Goal: Complete application form: Complete application form

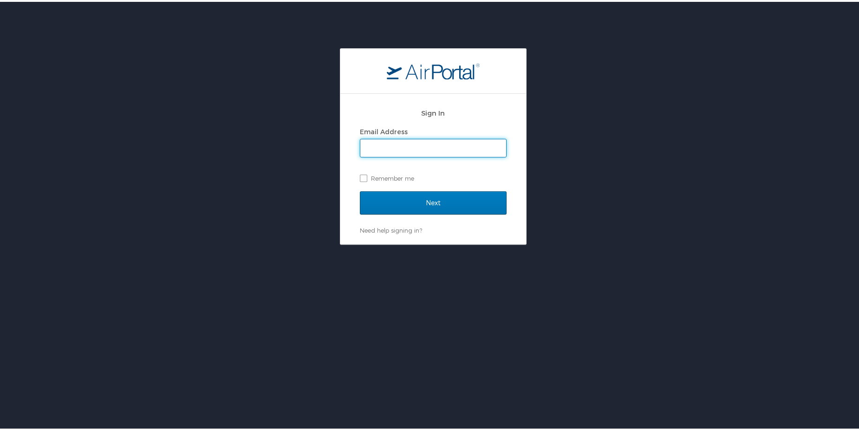
click at [399, 142] on input "Email Address" at bounding box center [433, 146] width 146 height 18
type input "[EMAIL_ADDRESS][PERSON_NAME][DOMAIN_NAME]"
click at [366, 178] on label "Remember me" at bounding box center [433, 177] width 147 height 14
click at [366, 178] on input "Remember me" at bounding box center [363, 176] width 6 height 6
checkbox input "true"
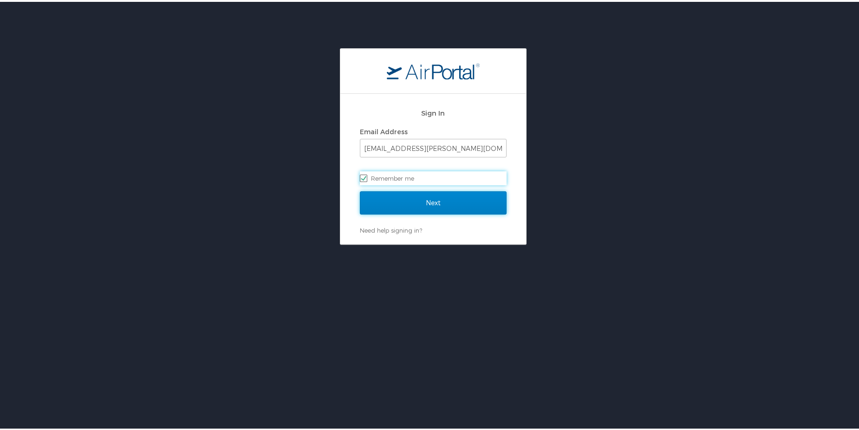
click at [398, 204] on input "Next" at bounding box center [433, 201] width 147 height 23
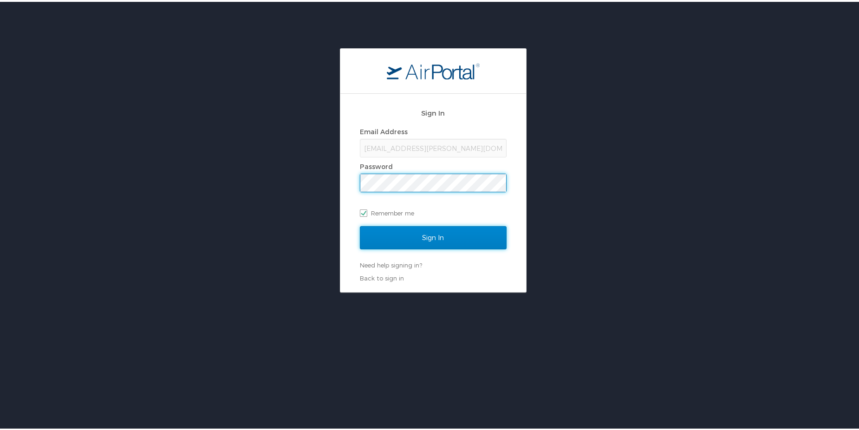
click at [410, 240] on input "Sign In" at bounding box center [433, 235] width 147 height 23
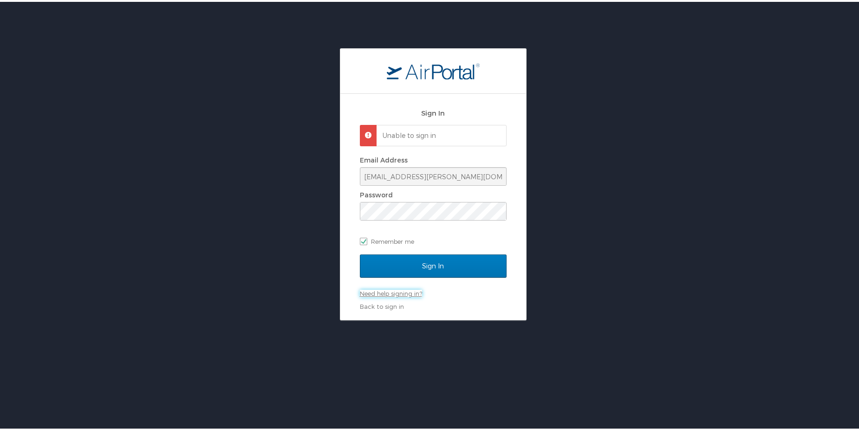
click at [399, 291] on link "Need help signing in?" at bounding box center [391, 291] width 62 height 7
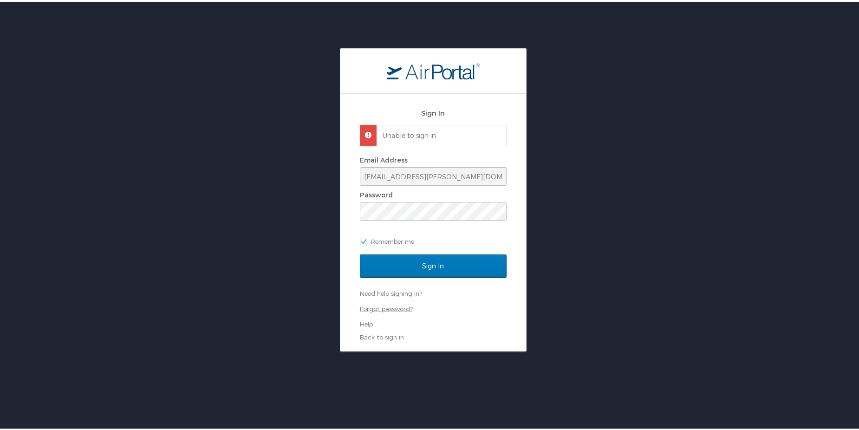
click at [393, 305] on link "Forgot password?" at bounding box center [386, 306] width 53 height 7
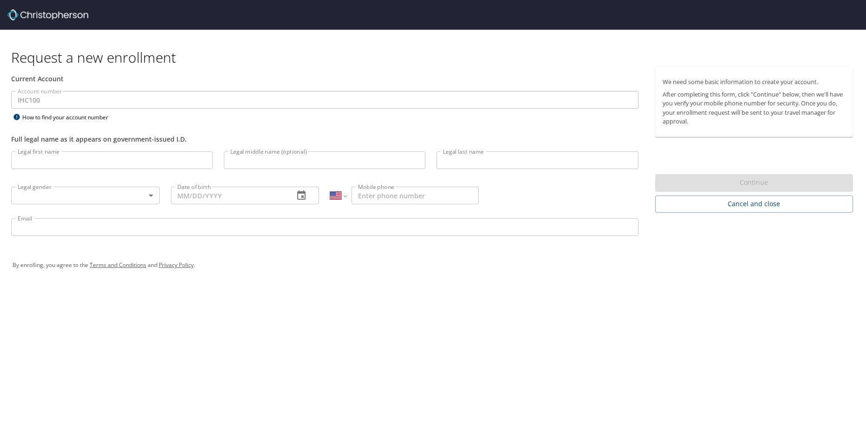
select select "US"
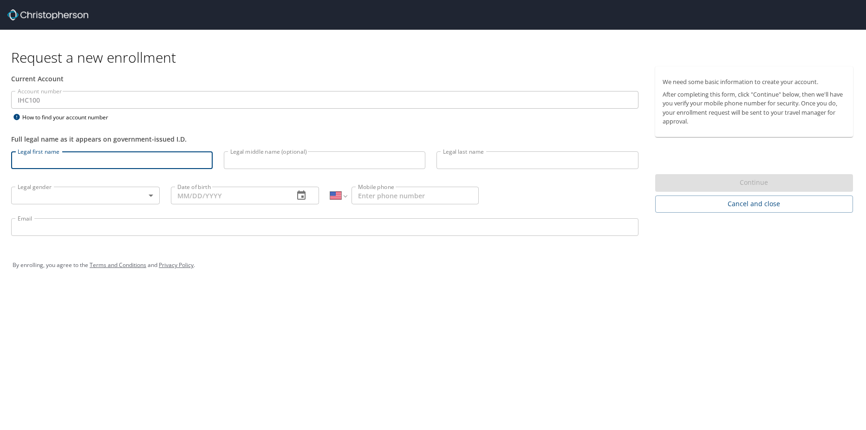
click at [37, 160] on input "Legal first name" at bounding box center [112, 160] width 202 height 18
type input "V"
type input "[PERSON_NAME]"
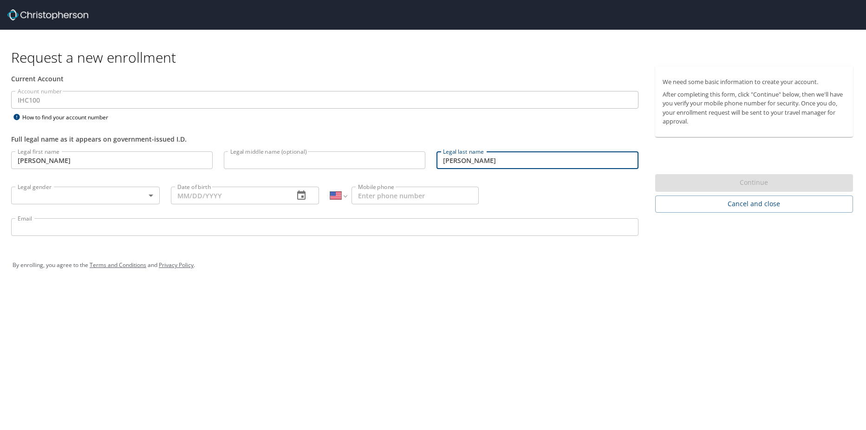
type input "[PERSON_NAME]"
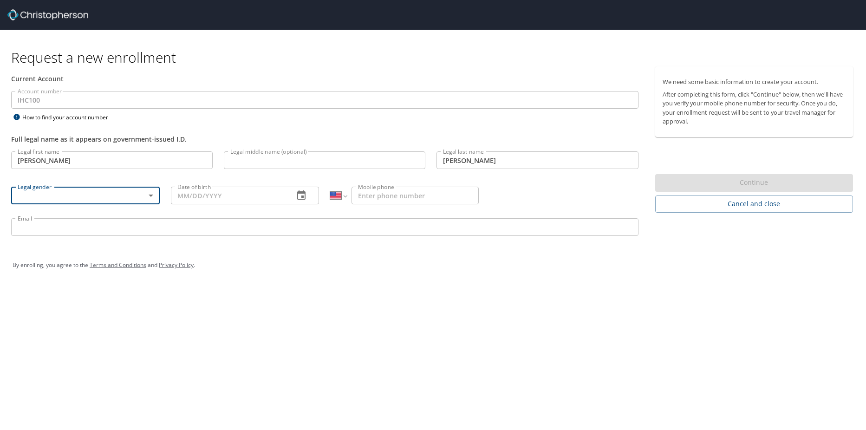
click at [157, 196] on body "Request a new enrollment Current Account Account number IHC100 Account number H…" at bounding box center [433, 215] width 866 height 430
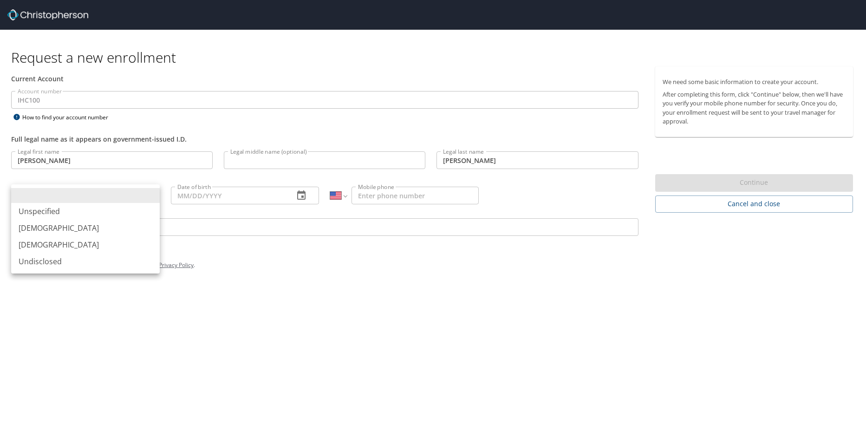
click at [124, 227] on li "[DEMOGRAPHIC_DATA]" at bounding box center [85, 228] width 149 height 17
type input "[DEMOGRAPHIC_DATA]"
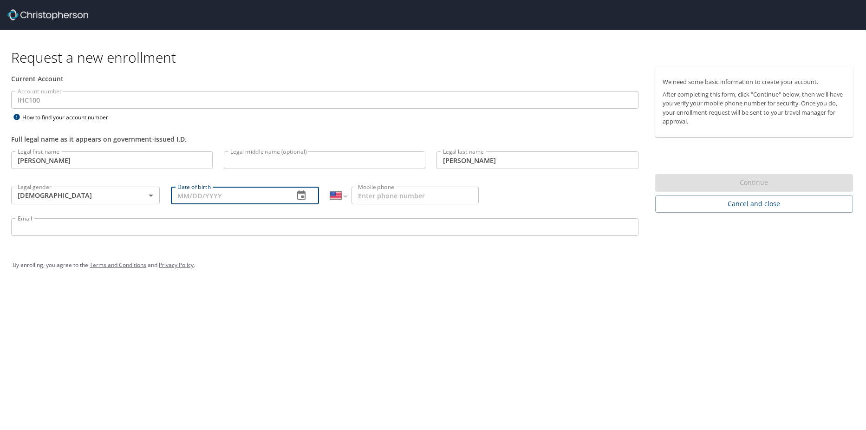
click at [206, 200] on input "Date of birth" at bounding box center [229, 196] width 116 height 18
type input "[DATE]"
type input "[PHONE_NUMBER]"
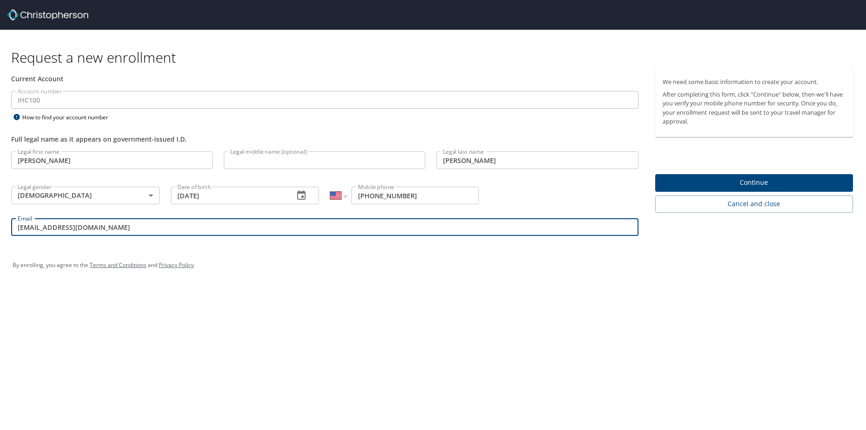
drag, startPoint x: 124, startPoint y: 230, endPoint x: -17, endPoint y: 213, distance: 142.7
click at [0, 213] on html "Request a new enrollment Current Account Account number IHC100 Account number H…" at bounding box center [433, 215] width 866 height 430
type input "ben,[PERSON_NAME][EMAIL_ADDRESS][DOMAIN_NAME]"
click at [246, 260] on div "By enrolling, you agree to the Terms and Conditions and Privacy Policy ." at bounding box center [433, 265] width 841 height 23
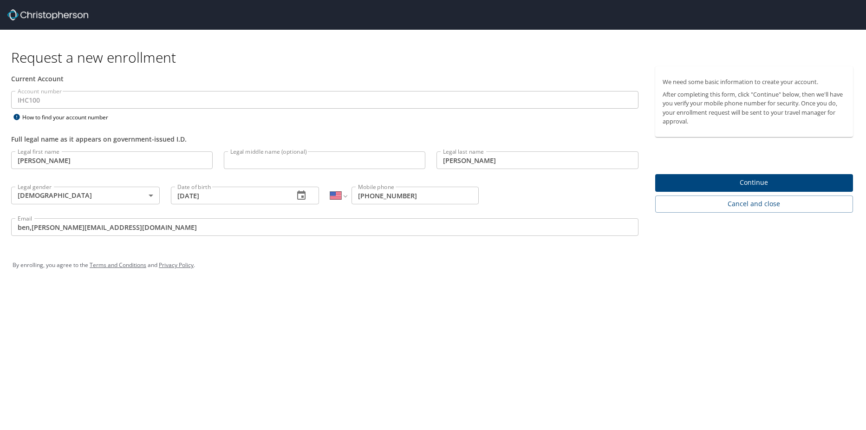
click at [716, 180] on span "Continue" at bounding box center [754, 183] width 183 height 12
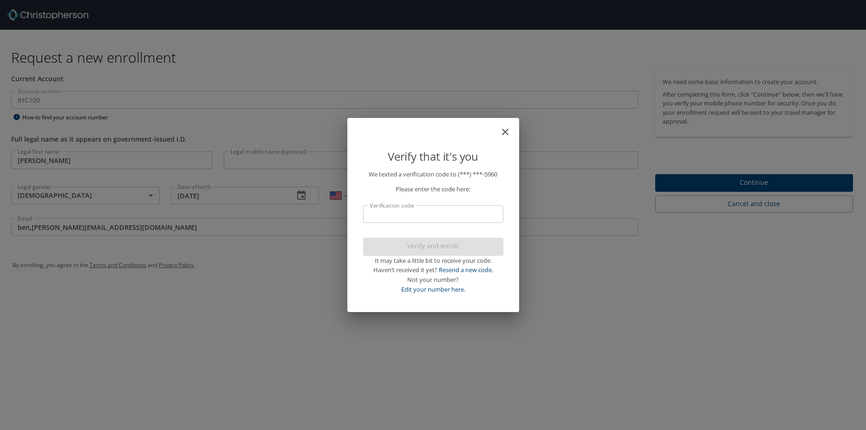
click at [448, 209] on input "Verification code" at bounding box center [433, 214] width 140 height 18
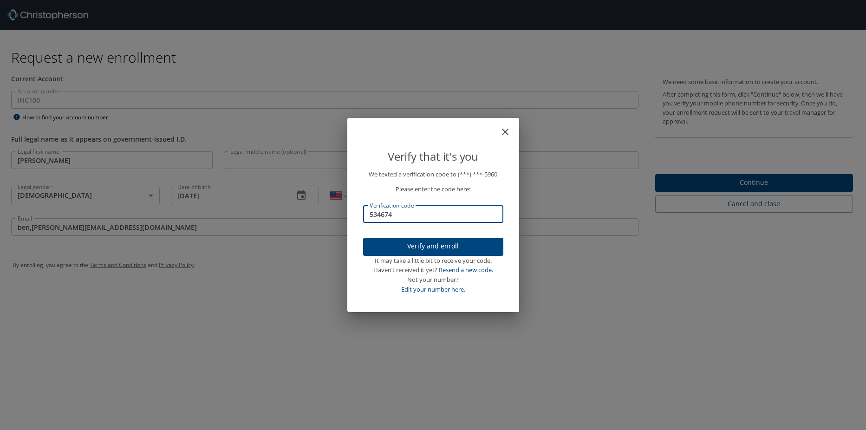
type input "534674"
click at [460, 241] on span "Verify and enroll" at bounding box center [433, 247] width 125 height 12
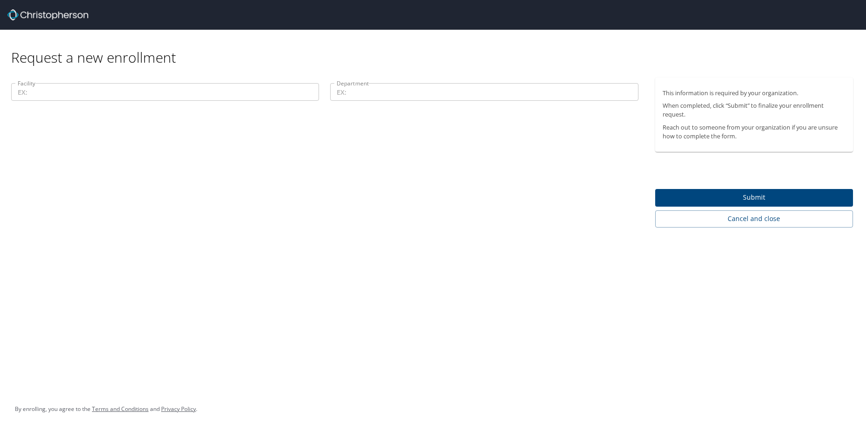
click at [800, 296] on div "Request a new enrollment Facility Facility Department Department This informati…" at bounding box center [433, 215] width 866 height 430
click at [155, 88] on input "Facility" at bounding box center [165, 92] width 308 height 18
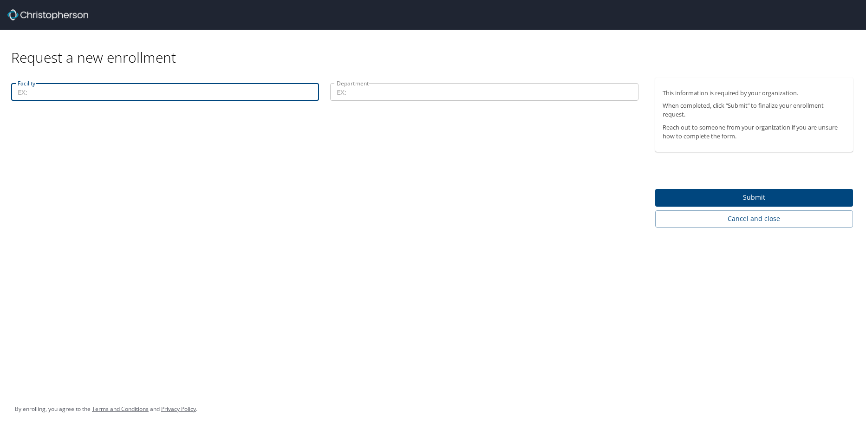
click at [102, 89] on input "Facility" at bounding box center [165, 92] width 308 height 18
type input "B"
type input "R"
click at [303, 91] on input "Facility" at bounding box center [165, 92] width 308 height 18
click at [464, 97] on input "Department" at bounding box center [484, 92] width 308 height 18
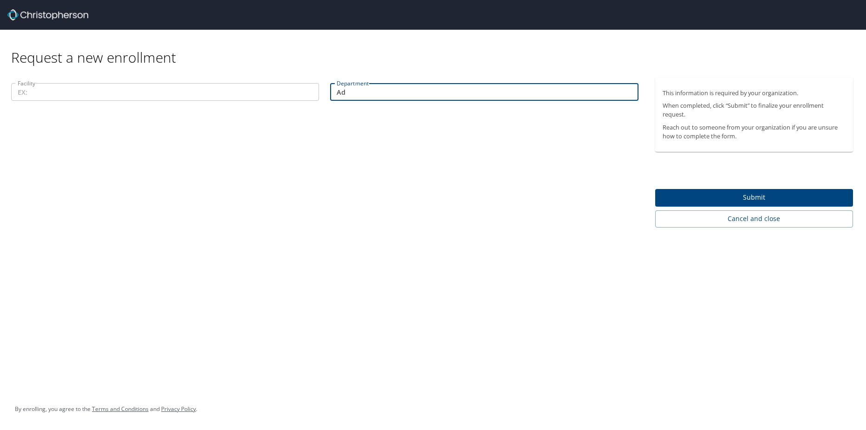
type input "A"
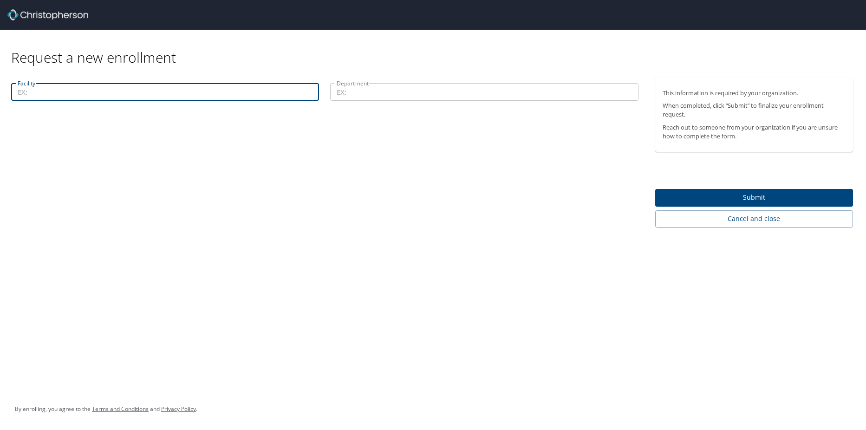
click at [106, 92] on input "Facility" at bounding box center [165, 92] width 308 height 18
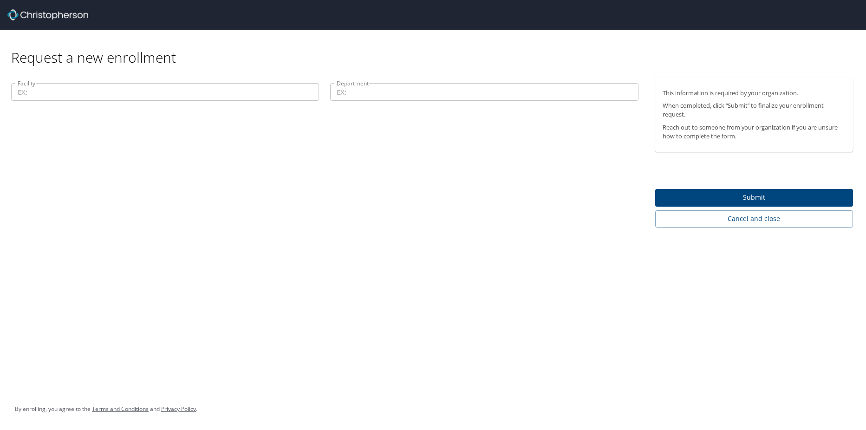
click at [37, 133] on div "Facility Facility Department Department" at bounding box center [325, 153] width 650 height 150
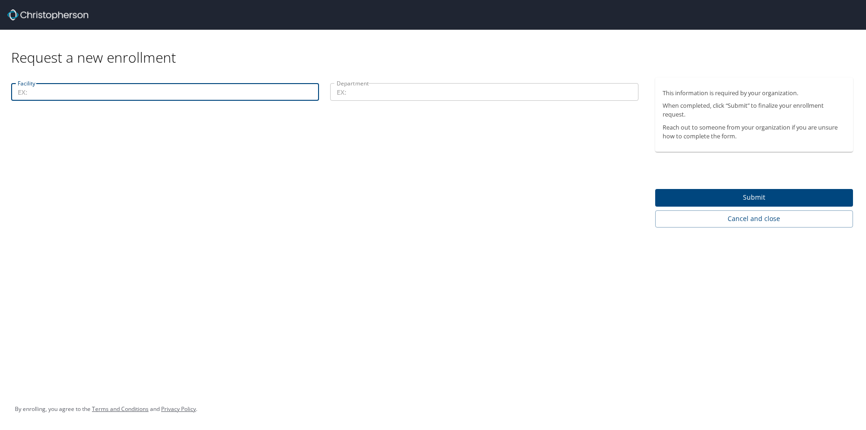
click at [41, 92] on input "Facility" at bounding box center [165, 92] width 308 height 18
paste input "Facility - 00299 Dept - 76801"
type input "Facility - 00299 Dept - 76801"
click at [366, 97] on input "Department" at bounding box center [484, 92] width 308 height 18
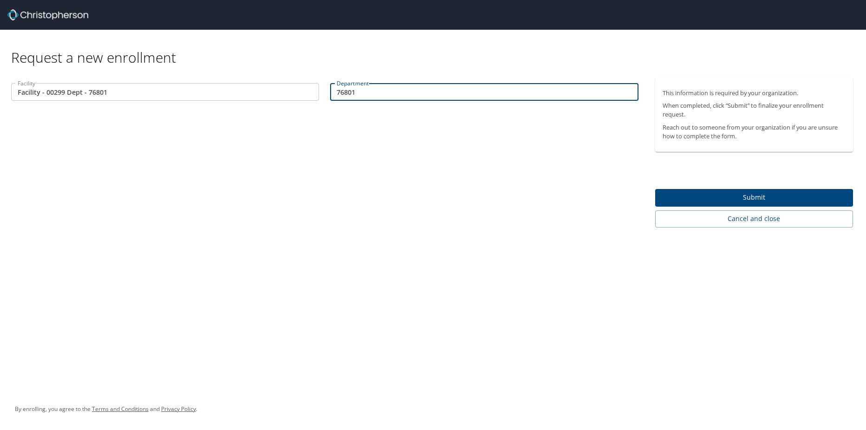
type input "76801"
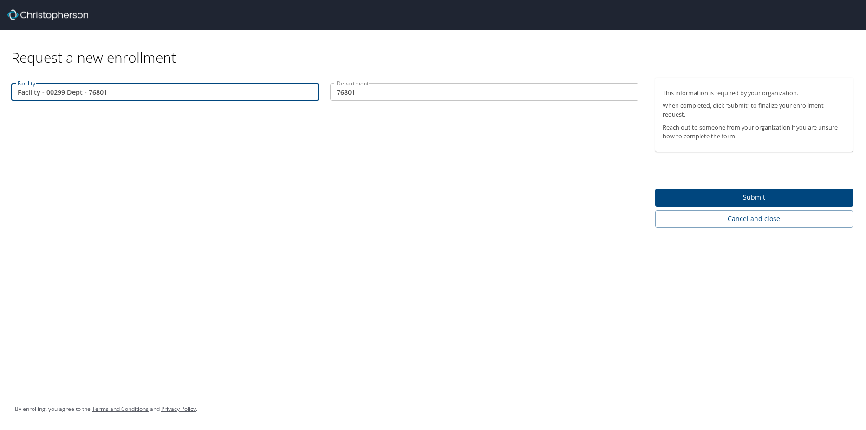
drag, startPoint x: 46, startPoint y: 92, endPoint x: 5, endPoint y: 85, distance: 41.4
click at [5, 85] on div "Facility Facility - 00299 Dept - 76801 Facility Department 76801 Department" at bounding box center [325, 153] width 650 height 150
drag, startPoint x: 82, startPoint y: 93, endPoint x: 39, endPoint y: 91, distance: 42.8
click at [39, 91] on input "00299 Dept - 76801" at bounding box center [165, 92] width 308 height 18
type input "00299"
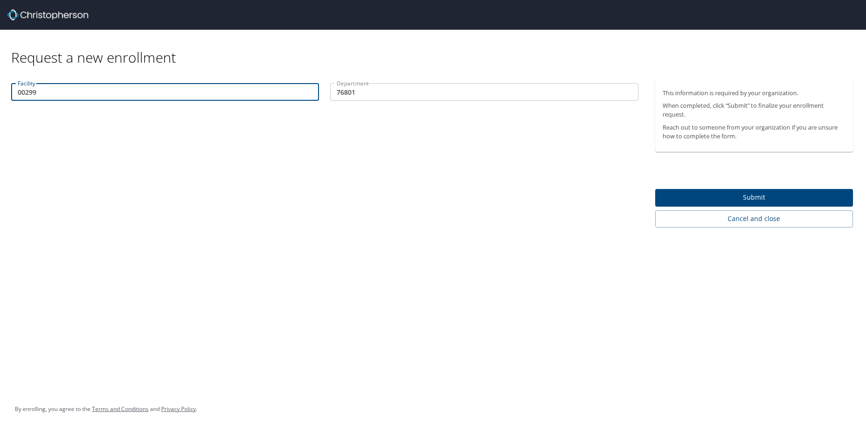
click at [730, 200] on span "Submit" at bounding box center [754, 198] width 183 height 12
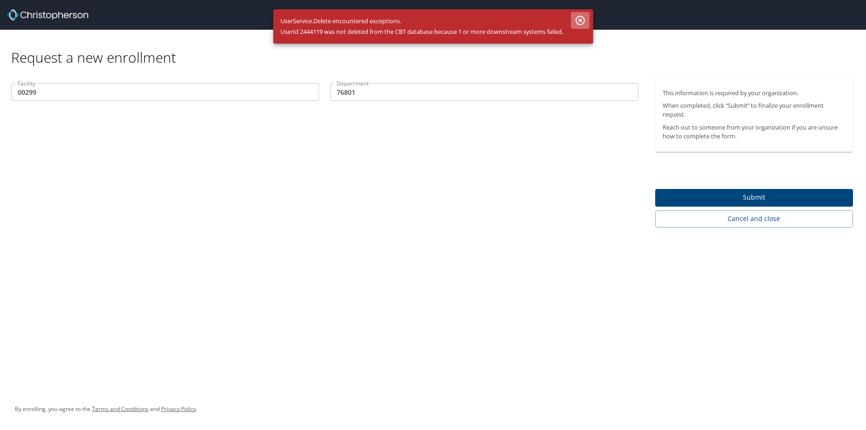
click at [586, 21] on icon "button" at bounding box center [580, 20] width 11 height 11
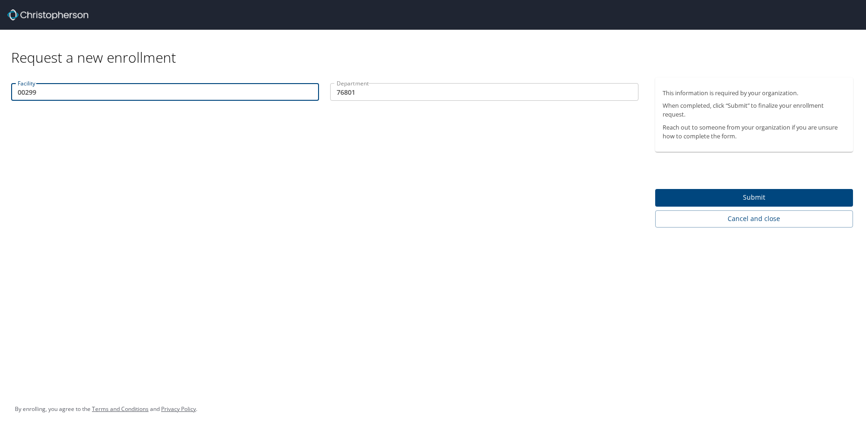
click at [171, 90] on input "00299" at bounding box center [165, 92] width 308 height 18
click at [704, 191] on button "Submit" at bounding box center [754, 198] width 198 height 18
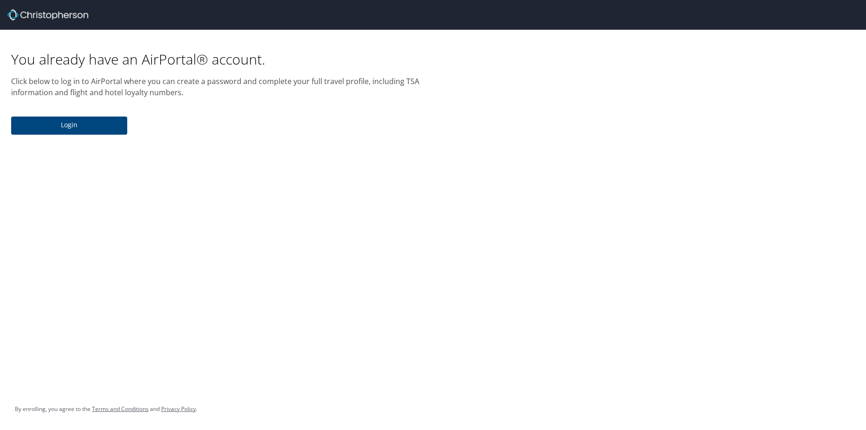
click at [96, 118] on button "Login" at bounding box center [69, 126] width 116 height 18
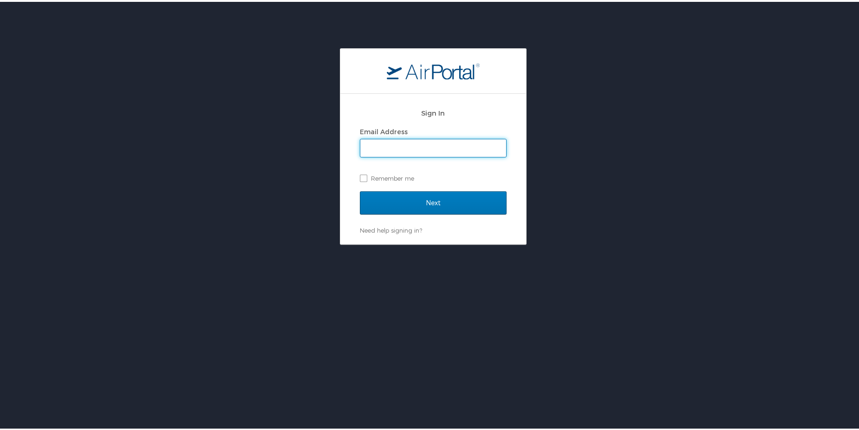
click at [381, 142] on input "Email Address" at bounding box center [433, 146] width 146 height 18
type input "[EMAIL_ADDRESS][PERSON_NAME][DOMAIN_NAME]"
click at [360, 175] on label "Remember me" at bounding box center [433, 177] width 147 height 14
click at [360, 175] on input "Remember me" at bounding box center [363, 176] width 6 height 6
checkbox input "true"
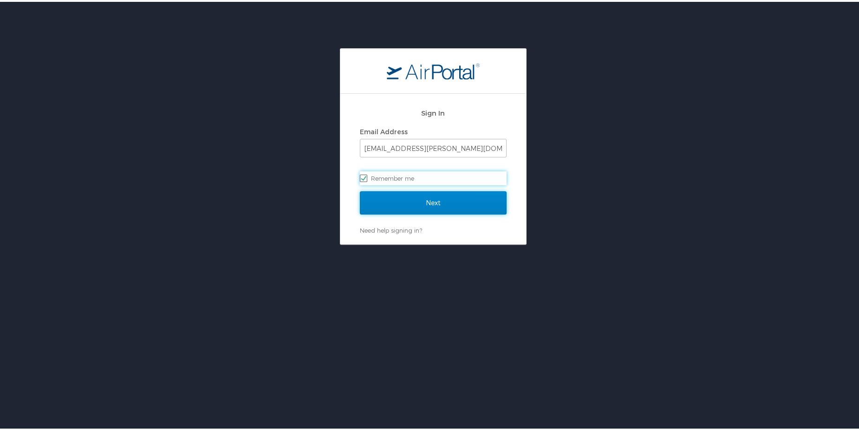
click at [410, 196] on input "Next" at bounding box center [433, 201] width 147 height 23
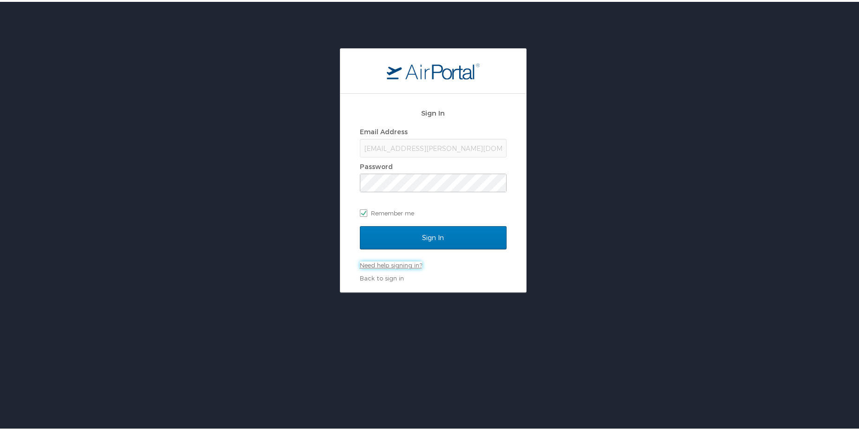
click at [394, 262] on link "Need help signing in?" at bounding box center [391, 263] width 62 height 7
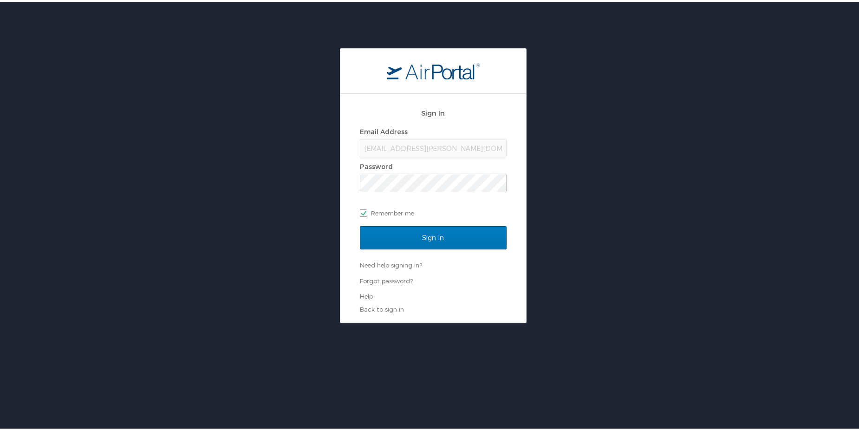
click at [390, 279] on link "Forgot password?" at bounding box center [386, 278] width 53 height 7
click at [369, 151] on div "[EMAIL_ADDRESS][PERSON_NAME][DOMAIN_NAME]" at bounding box center [433, 146] width 147 height 19
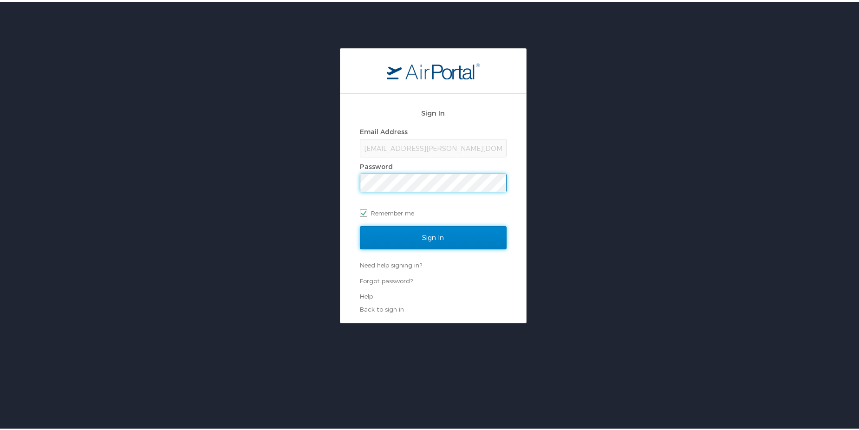
click at [410, 241] on input "Sign In" at bounding box center [433, 235] width 147 height 23
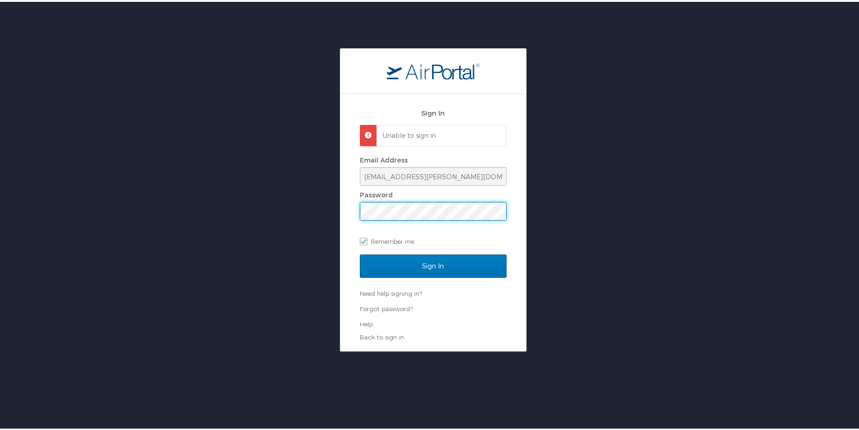
click at [325, 198] on div "Sign In Unable to sign in Email Address [EMAIL_ADDRESS][PERSON_NAME][DOMAIN_NAM…" at bounding box center [433, 197] width 866 height 303
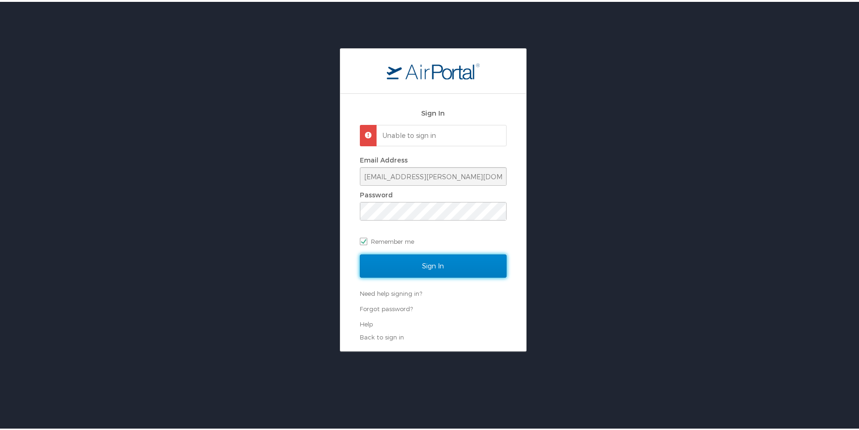
click at [444, 268] on input "Sign In" at bounding box center [433, 264] width 147 height 23
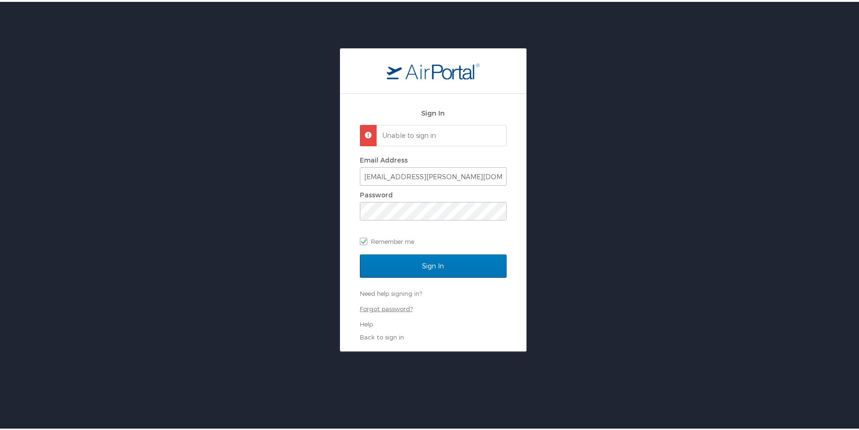
click at [378, 310] on link "Forgot password?" at bounding box center [386, 306] width 53 height 7
